Goal: Task Accomplishment & Management: Manage account settings

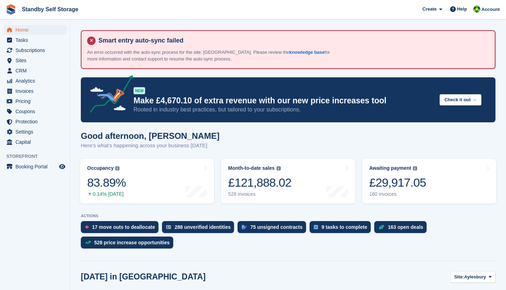
scroll to position [225, 0]
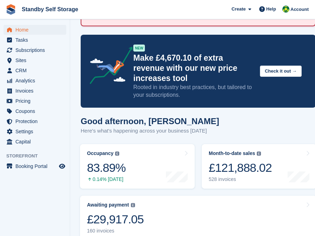
scroll to position [46, 0]
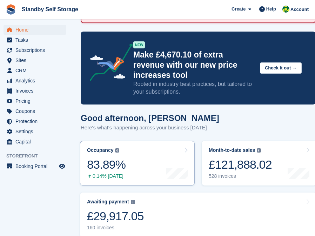
click at [123, 158] on div "83.89%" at bounding box center [106, 165] width 39 height 14
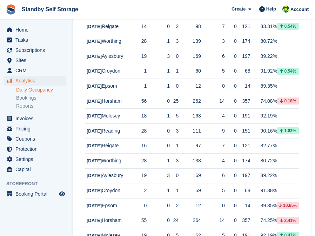
scroll to position [275, 8]
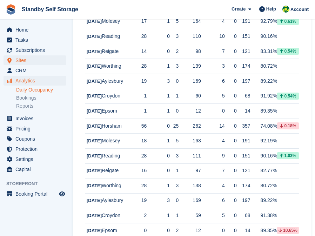
click at [26, 61] on span "Sites" at bounding box center [36, 61] width 42 height 10
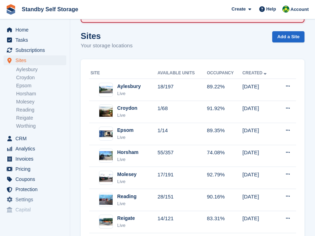
scroll to position [46, 0]
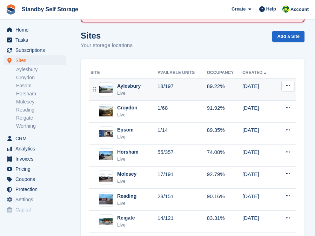
click at [128, 92] on div "Live" at bounding box center [129, 93] width 24 height 7
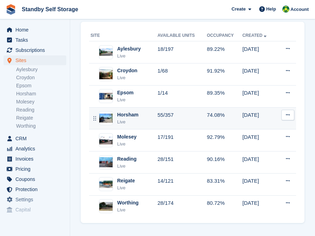
scroll to position [83, 0]
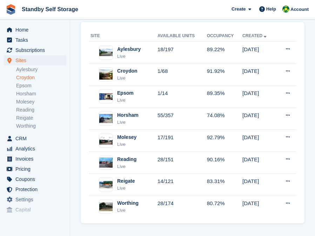
click at [30, 79] on link "Croydon" at bounding box center [41, 77] width 50 height 7
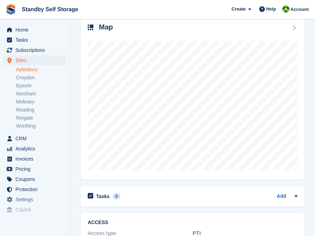
scroll to position [193, 0]
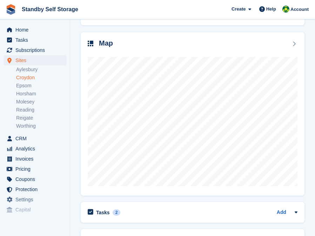
scroll to position [173, 0]
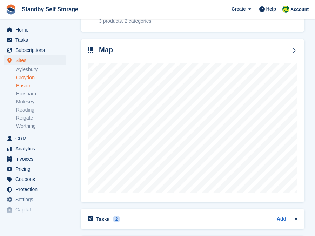
click at [27, 85] on link "Epsom" at bounding box center [41, 86] width 50 height 7
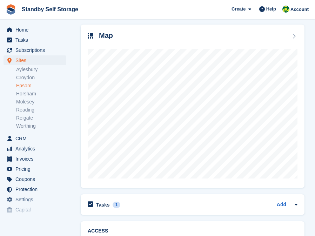
scroll to position [188, 0]
click at [31, 93] on link "Horsham" at bounding box center [41, 94] width 50 height 7
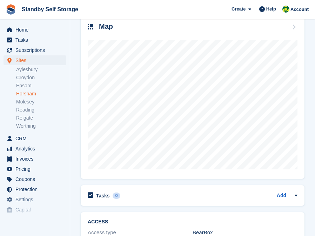
scroll to position [196, 0]
click at [25, 101] on link "Molesey" at bounding box center [41, 102] width 50 height 7
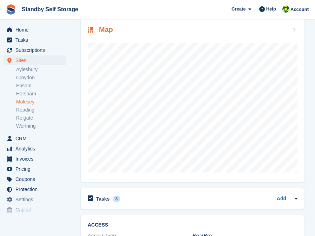
scroll to position [194, 0]
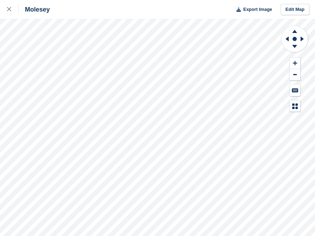
click at [22, 41] on div "Molesey Export Image Edit Map" at bounding box center [157, 118] width 315 height 236
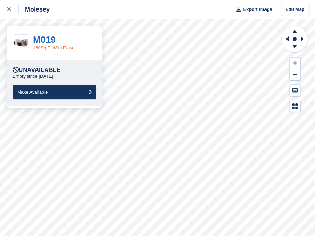
click at [44, 50] on link "160Sq.Ft With Power" at bounding box center [54, 47] width 43 height 5
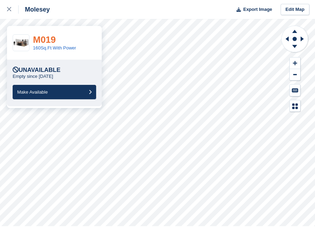
click at [52, 39] on link "M019" at bounding box center [44, 39] width 23 height 11
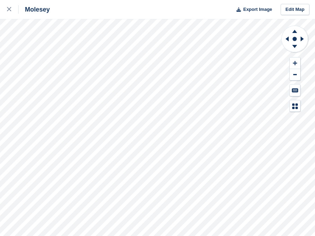
click at [30, 94] on div "Molesey Export Image Edit Map" at bounding box center [157, 118] width 315 height 236
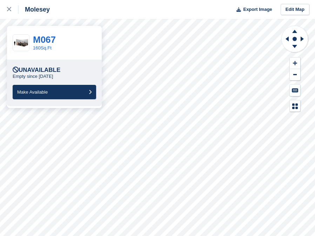
click at [30, 94] on span "Make Available" at bounding box center [32, 92] width 31 height 5
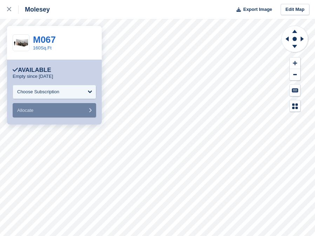
click at [101, 7] on div "Molesey Export Image Edit Map" at bounding box center [157, 9] width 315 height 19
click at [8, 7] on div at bounding box center [13, 9] width 12 height 8
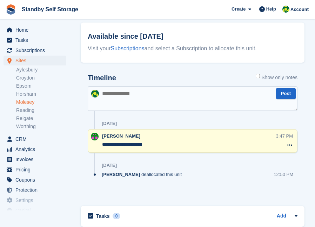
scroll to position [85, 0]
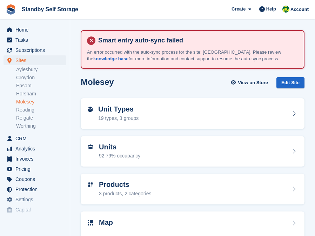
click at [31, 102] on link "Molesey" at bounding box center [41, 102] width 50 height 7
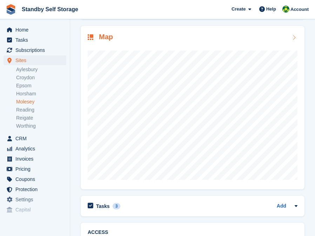
scroll to position [184, 0]
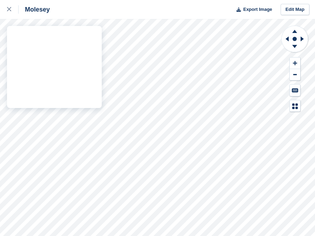
click at [20, 87] on div "Molesey Export Image Edit Map" at bounding box center [157, 118] width 315 height 236
click at [20, 87] on div at bounding box center [54, 67] width 95 height 82
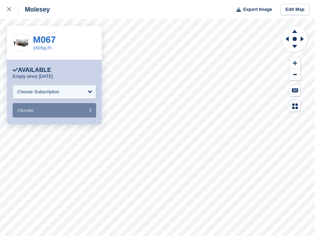
click at [40, 67] on div "Available" at bounding box center [32, 70] width 39 height 7
click at [43, 70] on div "Available" at bounding box center [32, 70] width 39 height 7
click at [43, 92] on div "Choose Subscription" at bounding box center [38, 92] width 42 height 7
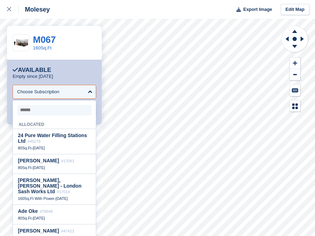
click at [77, 60] on div "**********" at bounding box center [54, 92] width 95 height 65
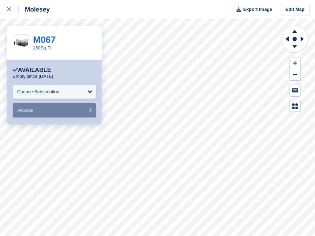
click at [80, 44] on div "M067 160Sq.Ft" at bounding box center [54, 43] width 95 height 34
click at [49, 41] on link "M067" at bounding box center [44, 39] width 23 height 11
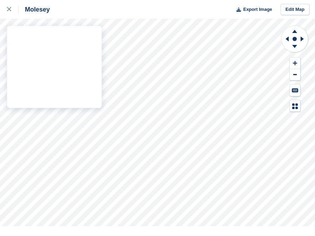
click at [25, 85] on div "Molesey Export Image Edit Map" at bounding box center [157, 118] width 315 height 236
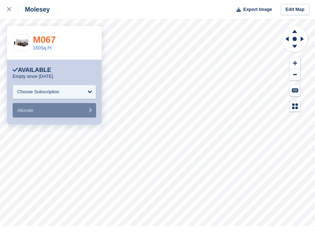
click at [49, 38] on link "M067" at bounding box center [44, 39] width 23 height 11
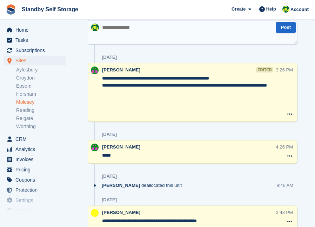
scroll to position [170, 0]
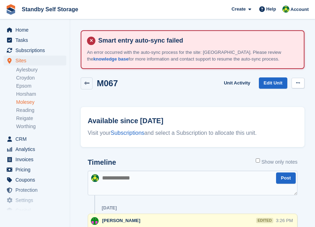
click at [295, 83] on button at bounding box center [298, 83] width 13 height 11
click at [278, 95] on p "Make unavailable" at bounding box center [271, 96] width 61 height 9
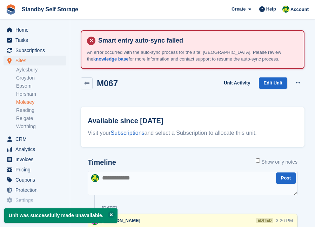
click at [28, 102] on link "Molesey" at bounding box center [41, 102] width 50 height 7
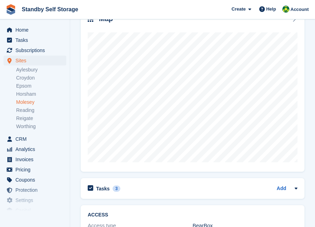
scroll to position [203, 0]
click at [32, 111] on link "Reading" at bounding box center [41, 110] width 50 height 7
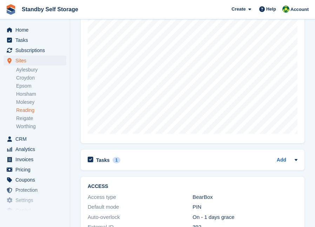
scroll to position [233, 0]
click at [29, 118] on link "Reigate" at bounding box center [41, 118] width 50 height 7
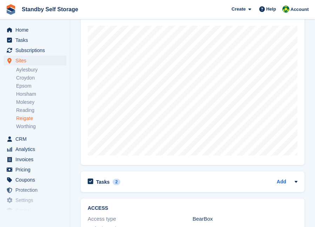
scroll to position [210, 0]
click at [34, 125] on link "Worthing" at bounding box center [41, 126] width 50 height 7
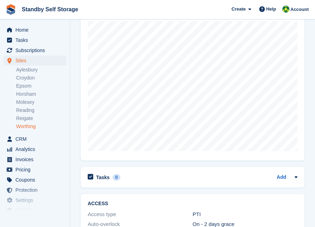
scroll to position [216, 0]
